Goal: Find contact information: Find contact information

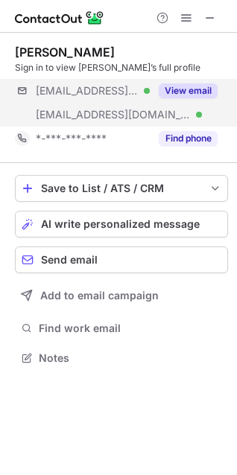
scroll to position [348, 237]
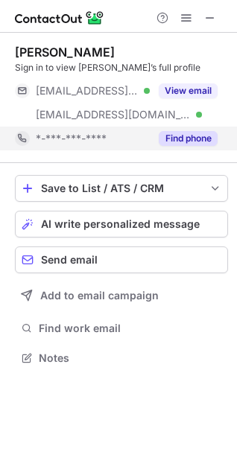
click at [194, 133] on button "Find phone" at bounding box center [188, 138] width 59 height 15
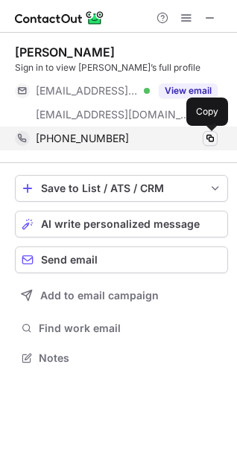
click at [214, 138] on span at bounding box center [210, 139] width 12 height 12
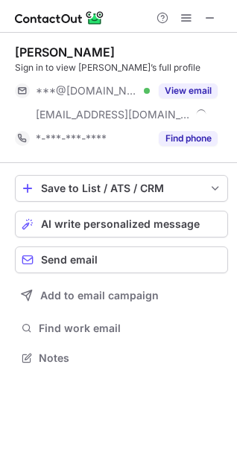
scroll to position [348, 237]
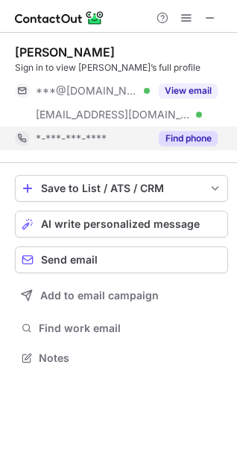
click at [189, 142] on button "Find phone" at bounding box center [188, 138] width 59 height 15
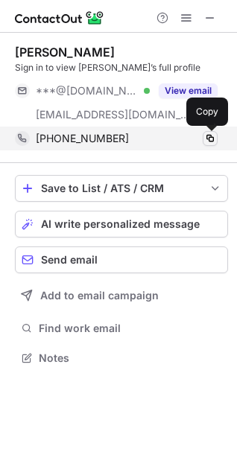
click at [207, 137] on span at bounding box center [210, 139] width 12 height 12
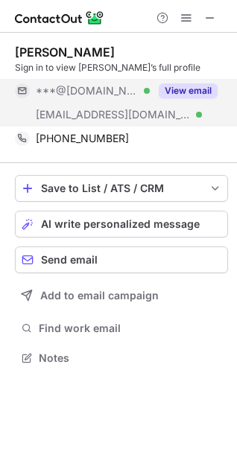
click at [189, 90] on button "View email" at bounding box center [188, 90] width 59 height 15
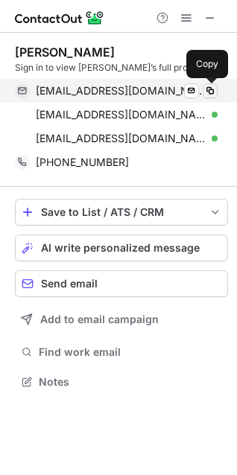
click at [206, 92] on span at bounding box center [210, 91] width 12 height 12
